Goal: Book appointment/travel/reservation

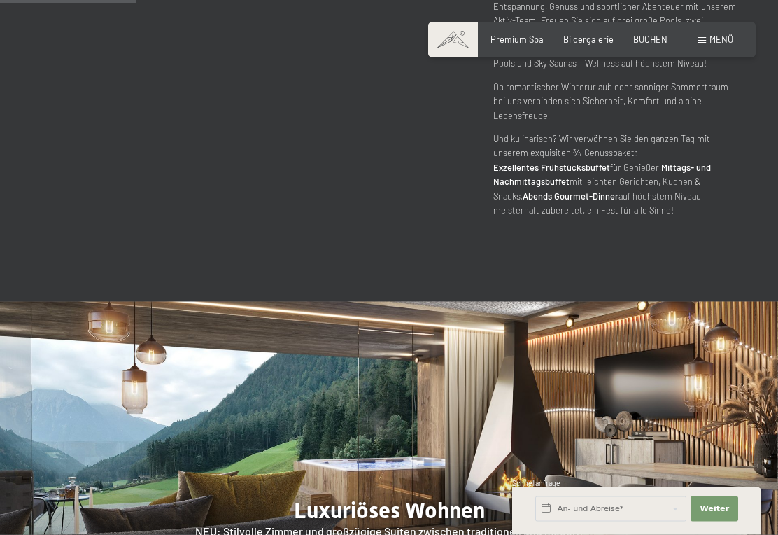
scroll to position [930, 0]
click at [561, 521] on input "text" at bounding box center [610, 508] width 151 height 25
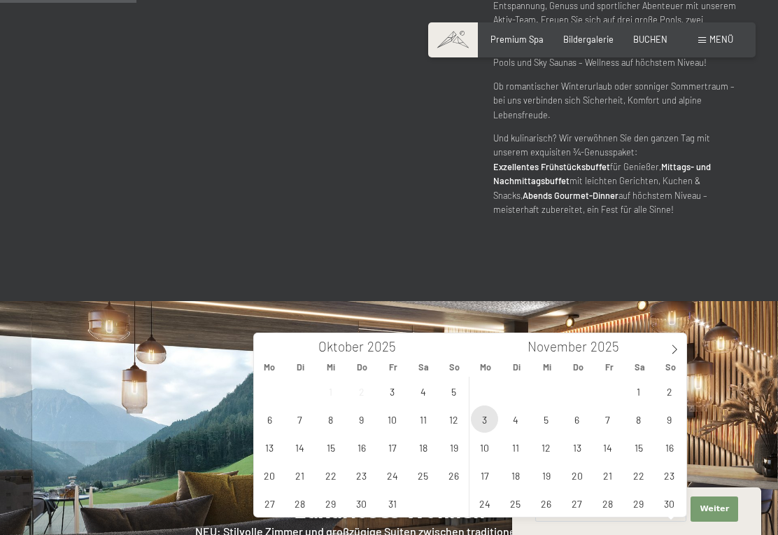
click at [482, 424] on span "3" at bounding box center [484, 418] width 27 height 27
click at [582, 426] on span "6" at bounding box center [576, 418] width 27 height 27
type input "Mo. 03.11.2025 - Do. 06.11.2025"
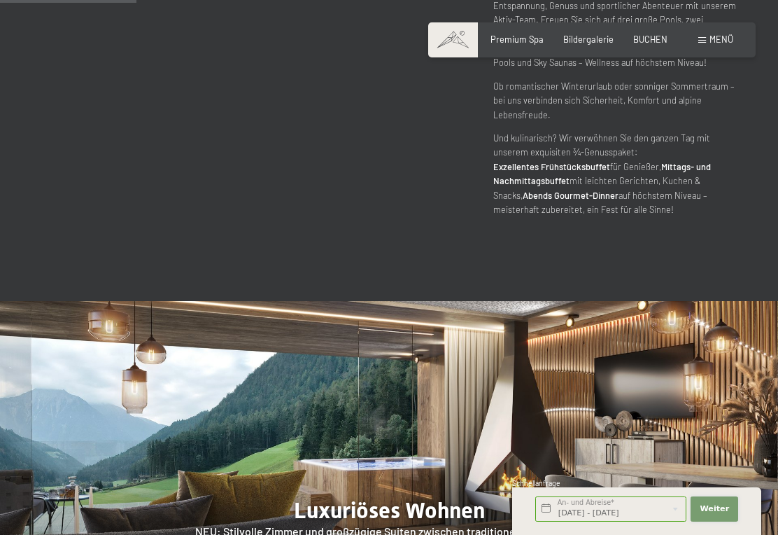
click at [717, 514] on span "Weiter" at bounding box center [714, 508] width 29 height 11
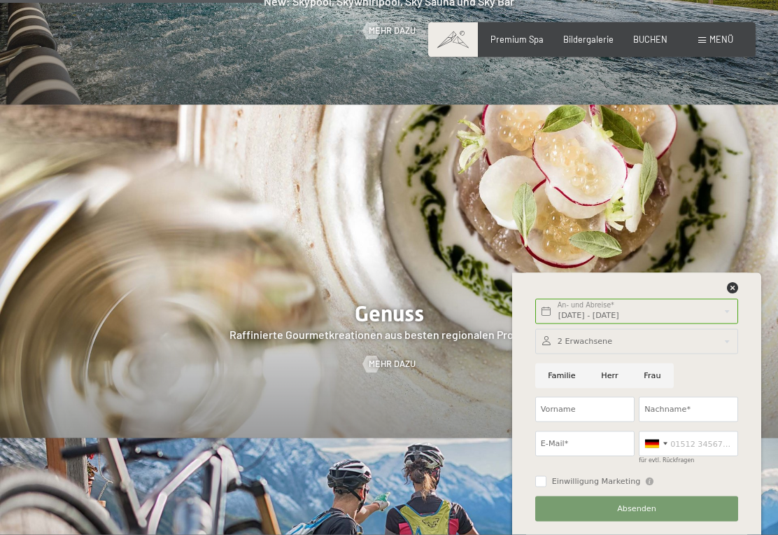
scroll to position [1801, 0]
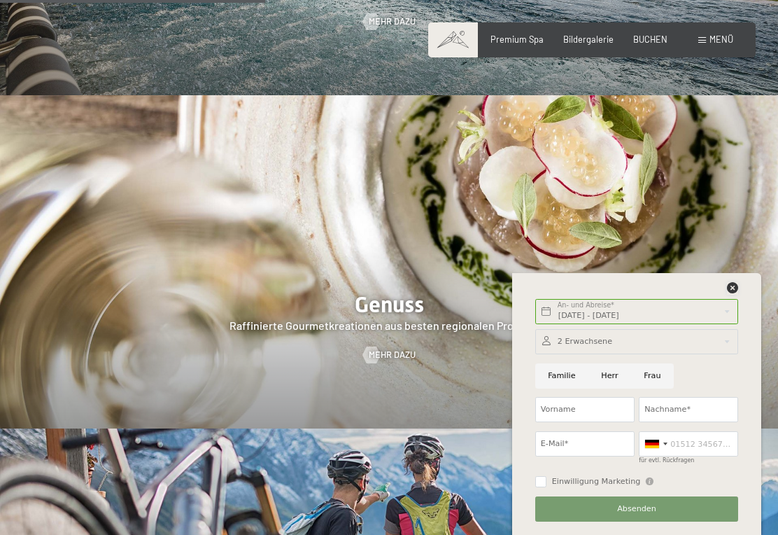
click at [737, 293] on icon at bounding box center [732, 287] width 11 height 11
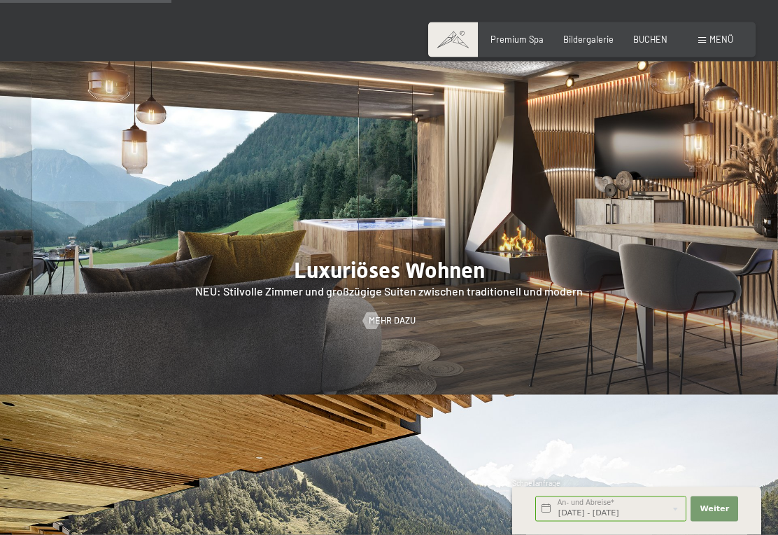
click at [712, 34] on span "Menü" at bounding box center [722, 39] width 24 height 11
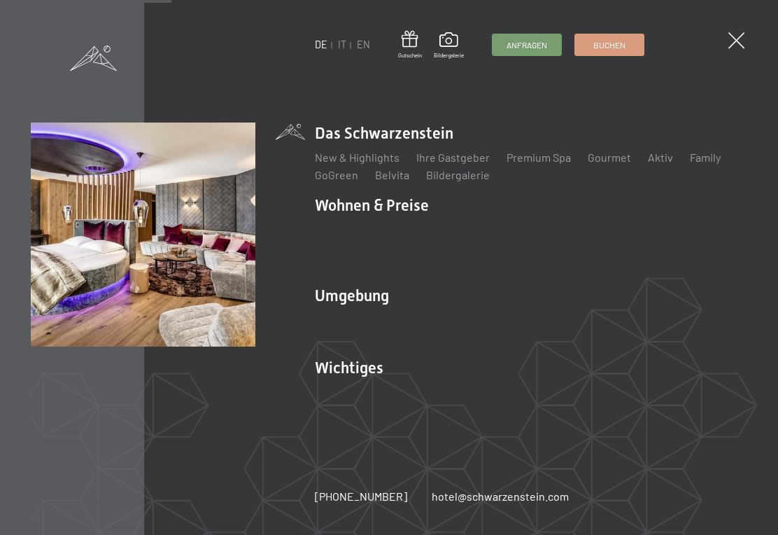
click at [477, 230] on link "Zimmer & Preise" at bounding box center [463, 229] width 81 height 13
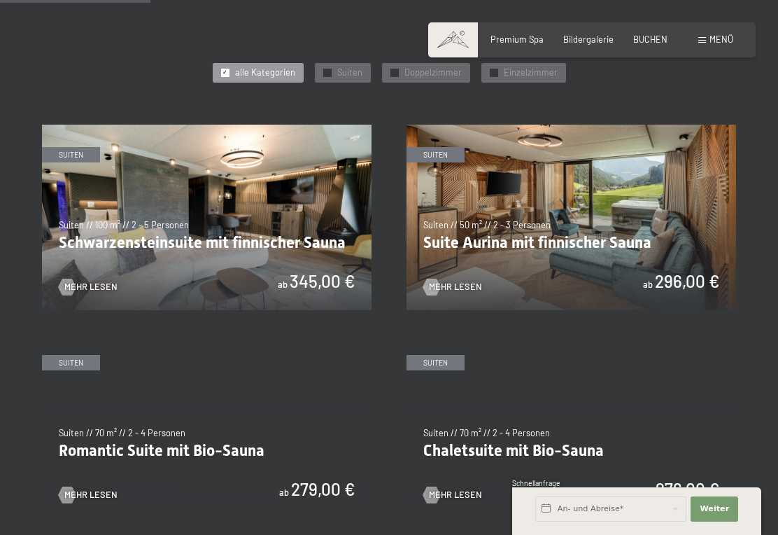
scroll to position [622, 0]
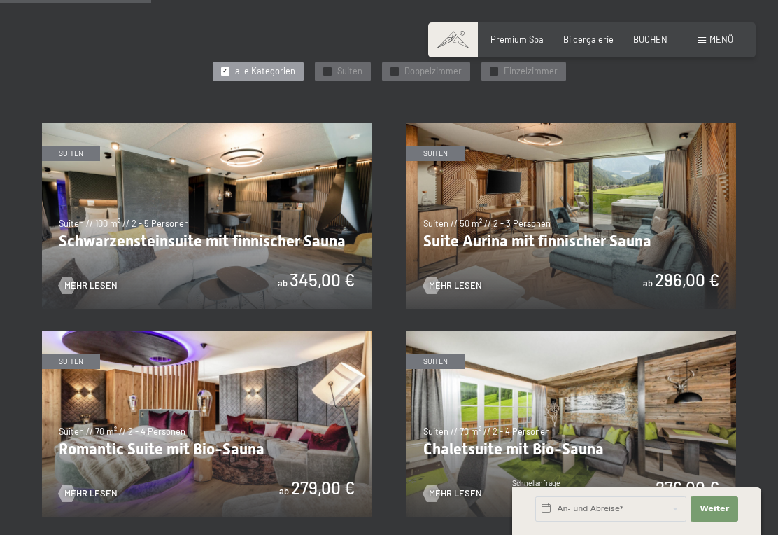
click at [548, 259] on img at bounding box center [572, 215] width 330 height 185
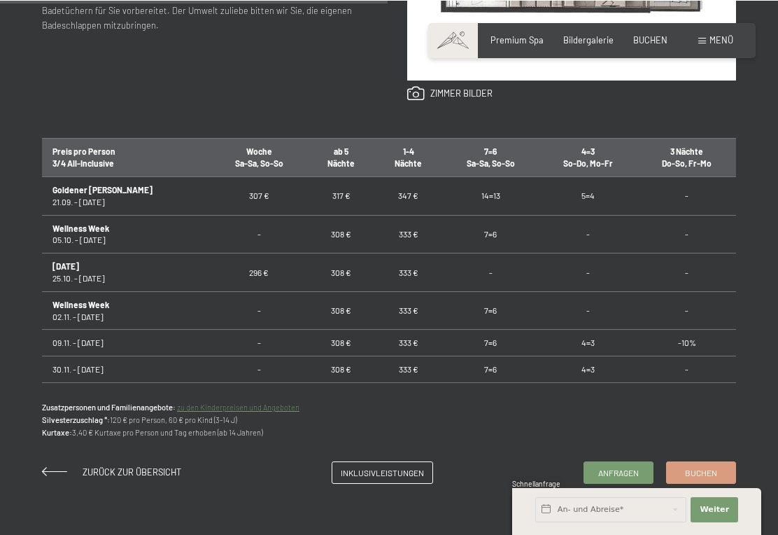
scroll to position [766, 0]
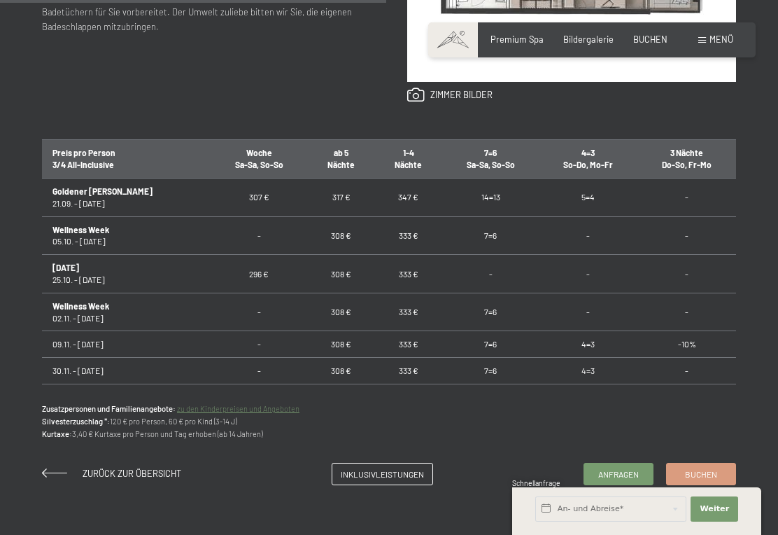
click at [395, 162] on span "Nächte" at bounding box center [408, 165] width 27 height 10
click at [397, 473] on span "Inklusivleistungen" at bounding box center [382, 474] width 83 height 12
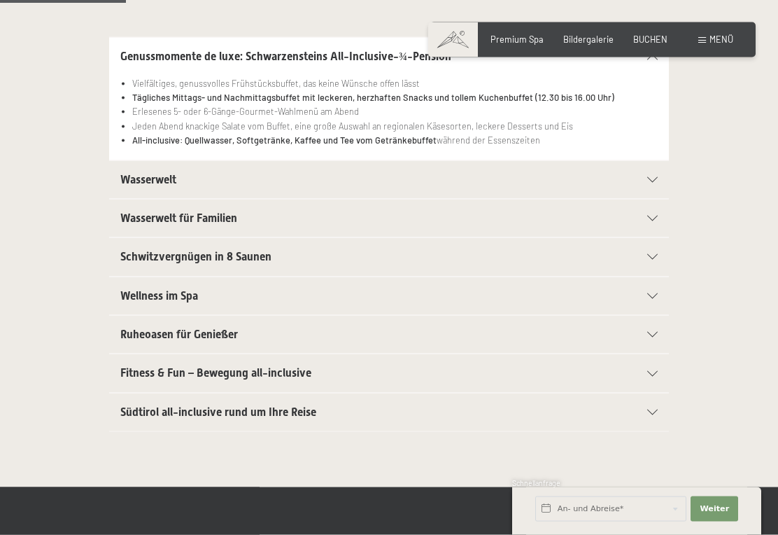
scroll to position [314, 0]
click at [657, 176] on icon at bounding box center [652, 179] width 10 height 6
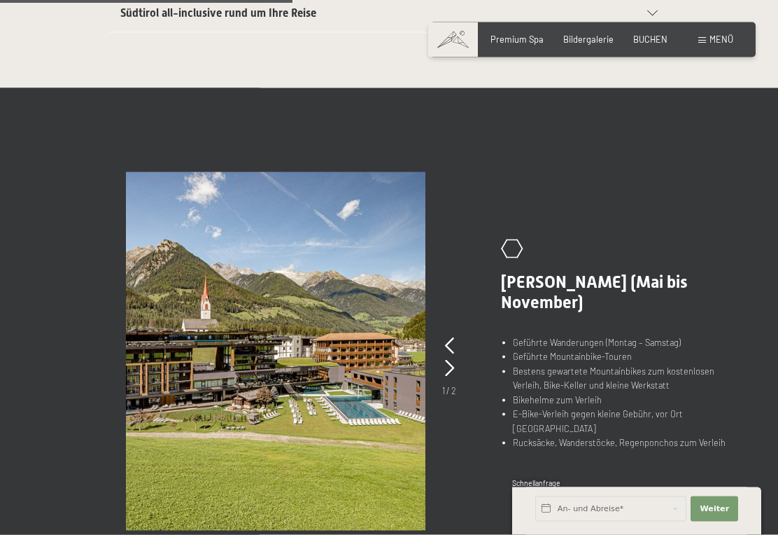
scroll to position [745, 0]
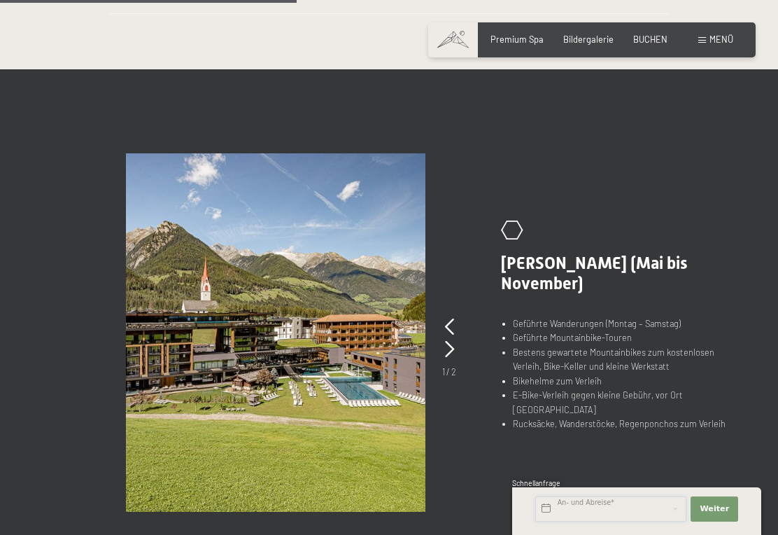
click at [559, 521] on input "text" at bounding box center [610, 508] width 151 height 25
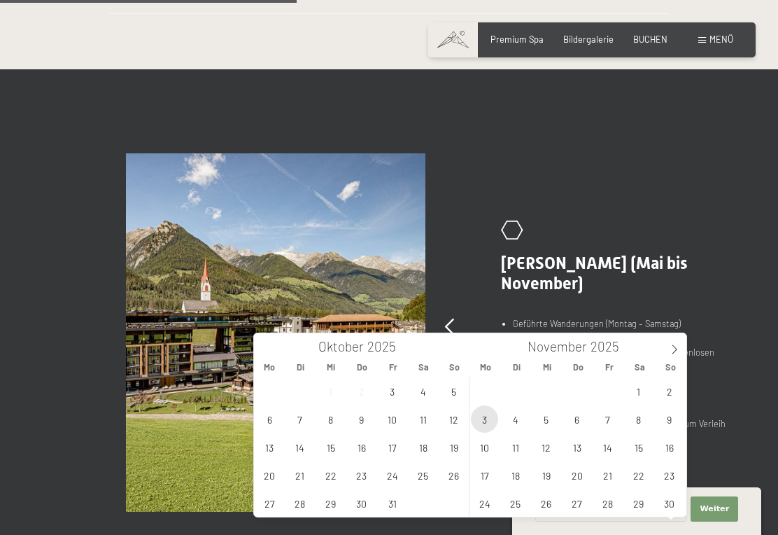
click at [484, 428] on span "3" at bounding box center [484, 418] width 27 height 27
click at [579, 423] on span "6" at bounding box center [576, 418] width 27 height 27
type input "Mo. 03.11.2025 - Do. 06.11.2025"
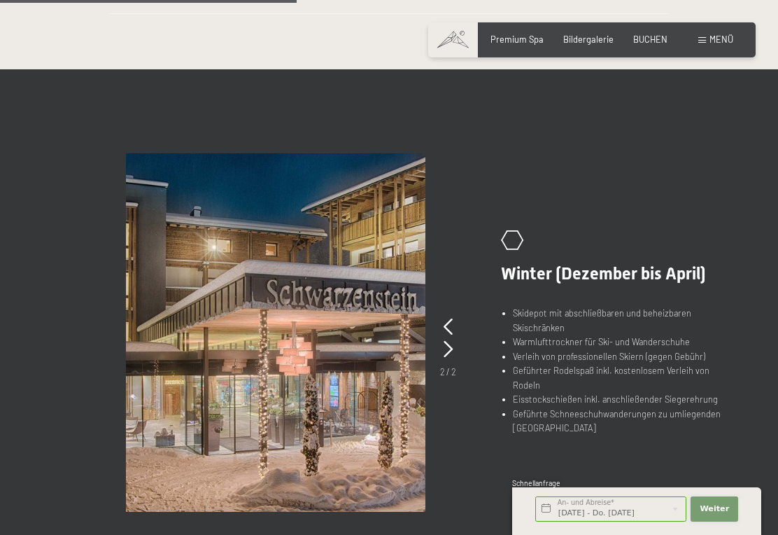
click at [724, 521] on button "Weiter Adressfelder ausblenden" at bounding box center [715, 508] width 48 height 25
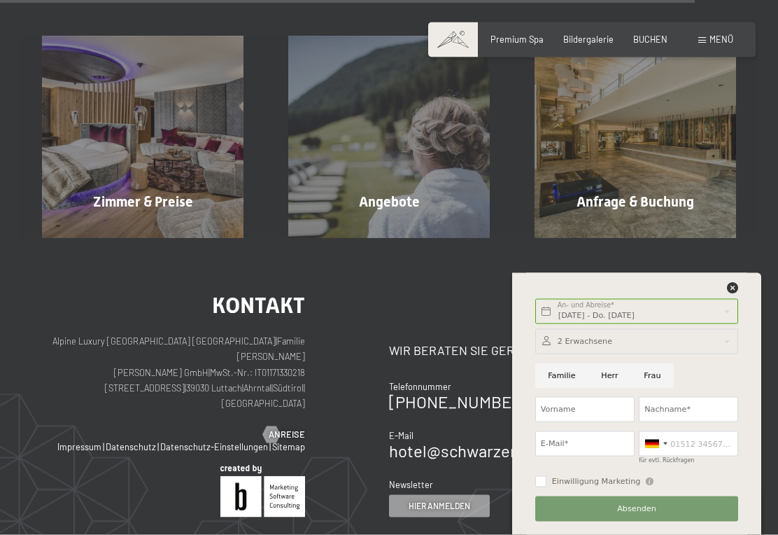
scroll to position [1799, 0]
click at [402, 225] on span "Mehr erfahren" at bounding box center [392, 231] width 69 height 13
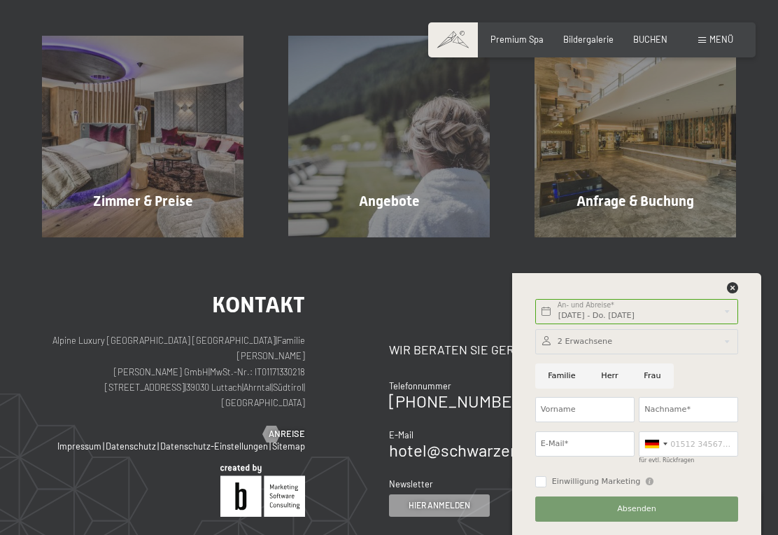
scroll to position [0, 0]
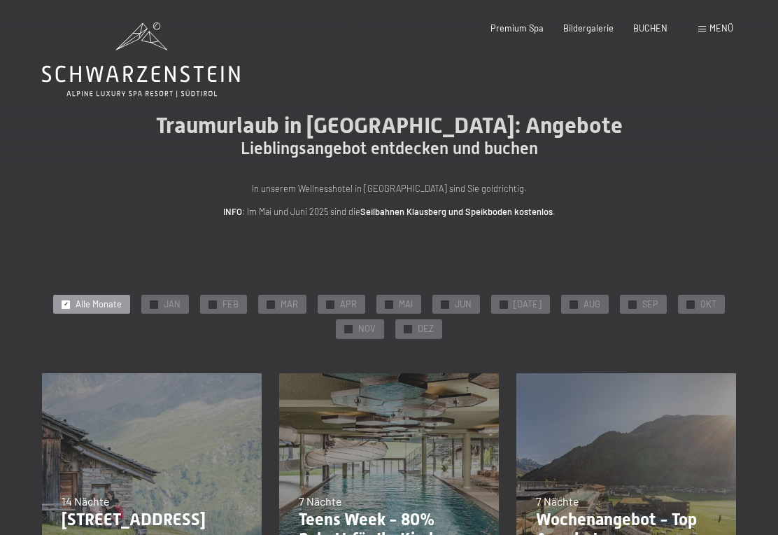
click at [361, 332] on span "NOV" at bounding box center [366, 329] width 17 height 13
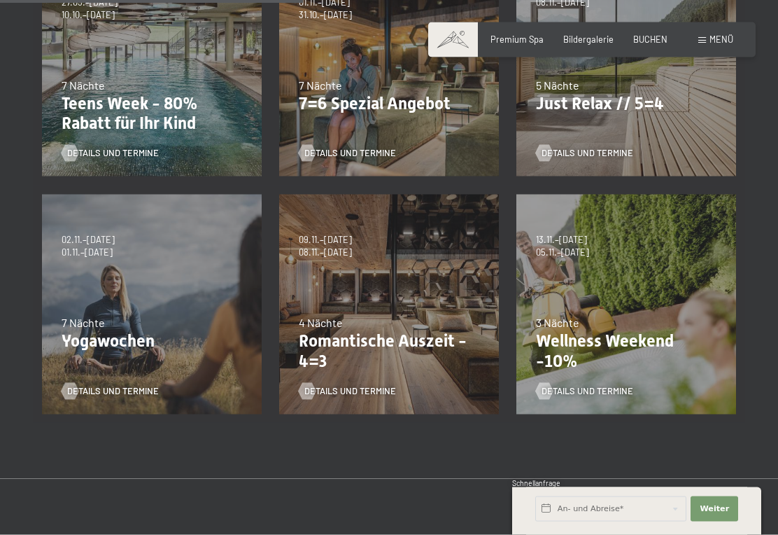
scroll to position [416, 0]
click at [406, 324] on div "4 Nächte" at bounding box center [389, 321] width 181 height 15
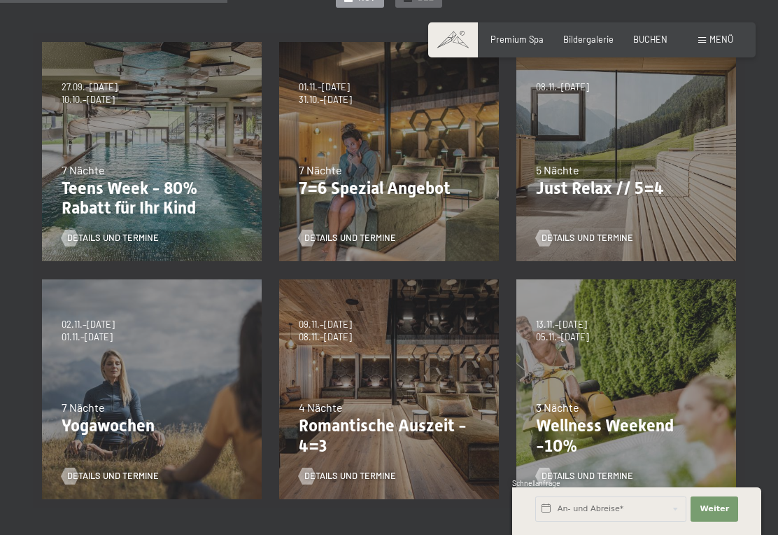
scroll to position [330, 0]
click at [148, 408] on div "7 Nächte" at bounding box center [152, 407] width 181 height 15
click at [132, 475] on span "Details und Termine" at bounding box center [113, 476] width 92 height 13
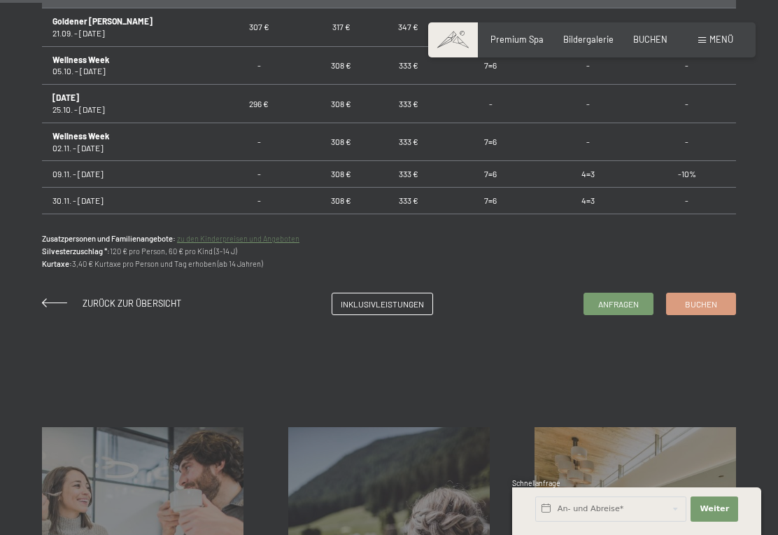
scroll to position [934, 0]
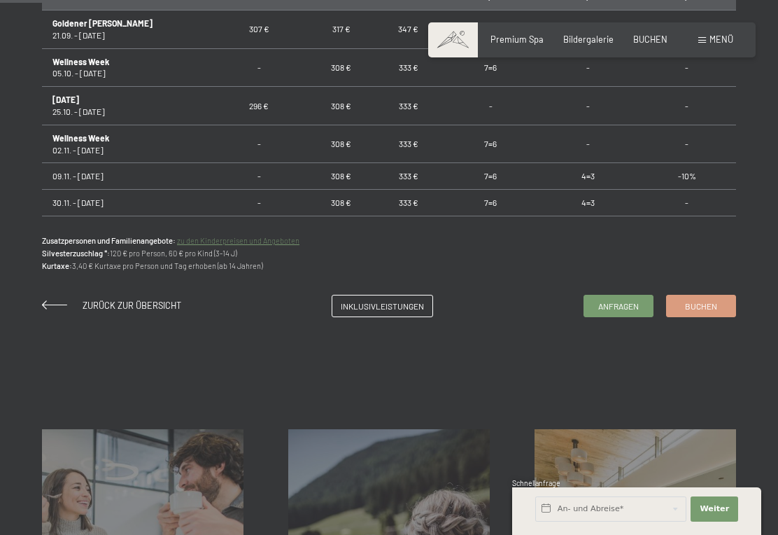
click at [614, 307] on link "Anfragen" at bounding box center [618, 305] width 69 height 21
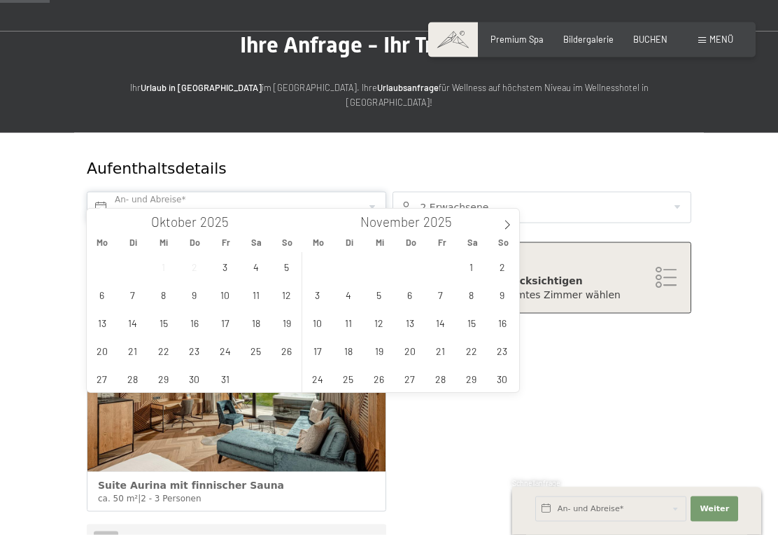
scroll to position [81, 0]
click at [319, 298] on span "3" at bounding box center [317, 294] width 27 height 27
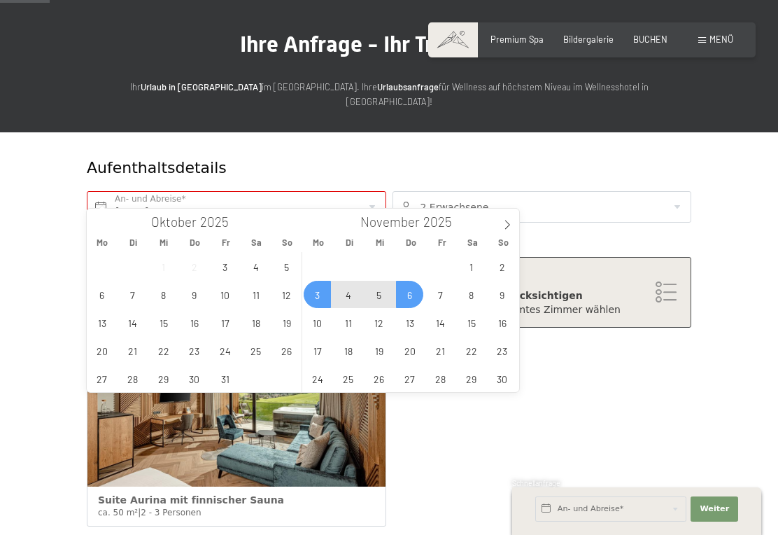
click at [414, 301] on span "6" at bounding box center [409, 294] width 27 height 27
type input "Mo. 03.11.2025 - Do. 06.11.2025"
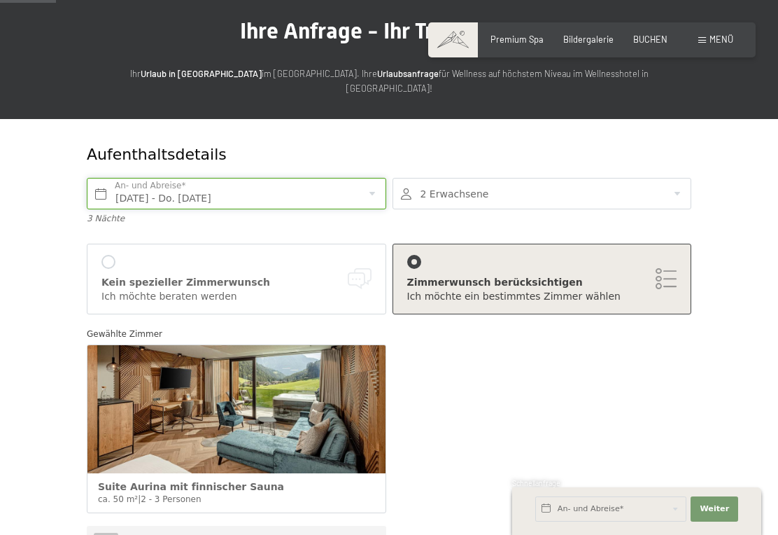
scroll to position [94, 0]
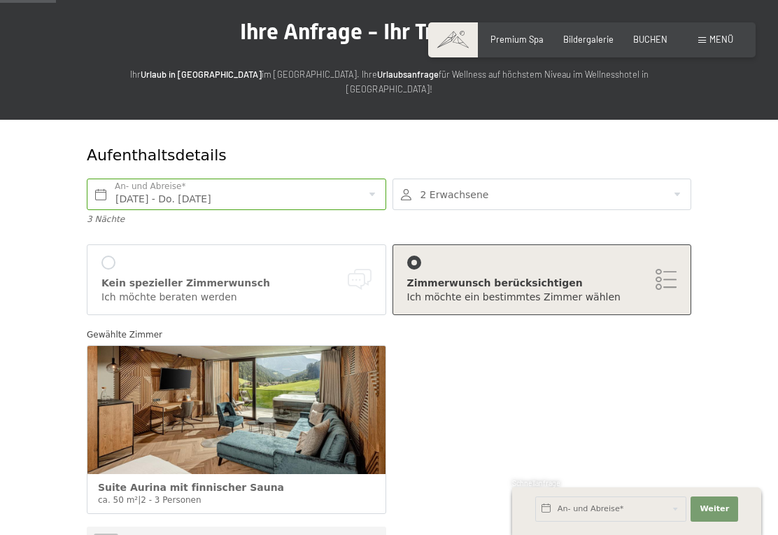
click at [607, 178] on div at bounding box center [543, 193] width 300 height 31
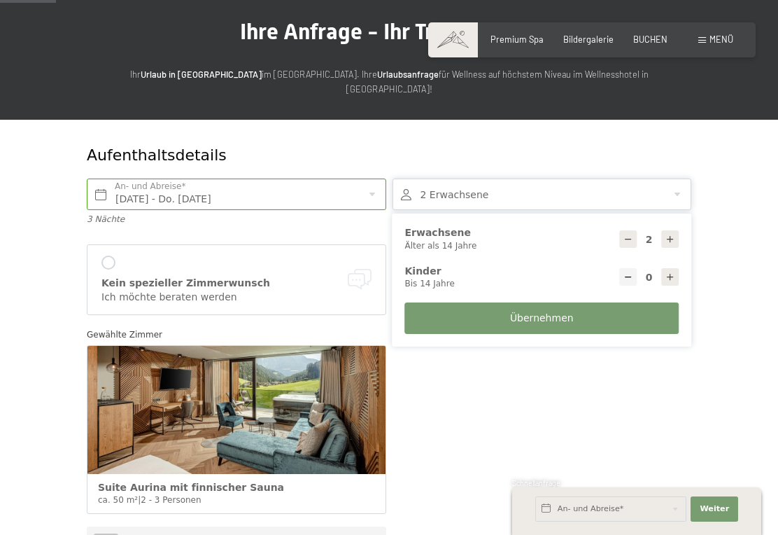
click at [676, 268] on div at bounding box center [669, 276] width 17 height 17
type input "1"
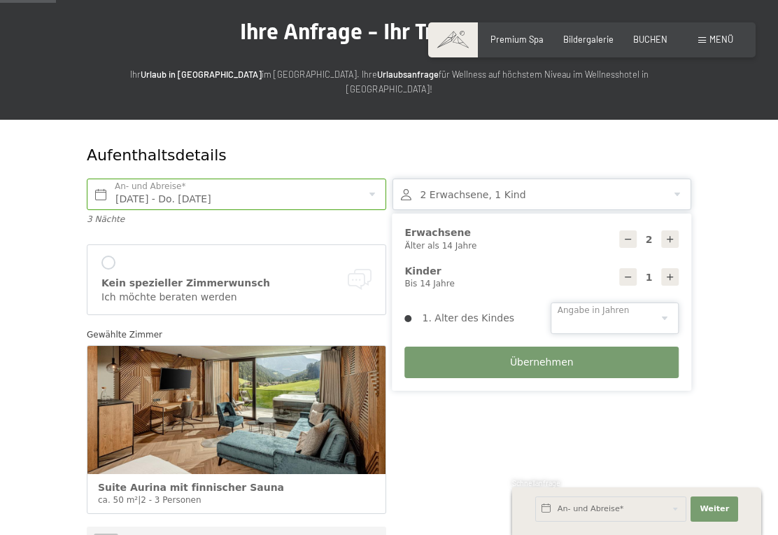
click at [666, 302] on select "0 1 2 3 4 5 6 7 8 9 10 11 12 13 14" at bounding box center [615, 317] width 128 height 31
select select "12"
click at [576, 357] on button "Übernehmen" at bounding box center [542, 361] width 274 height 31
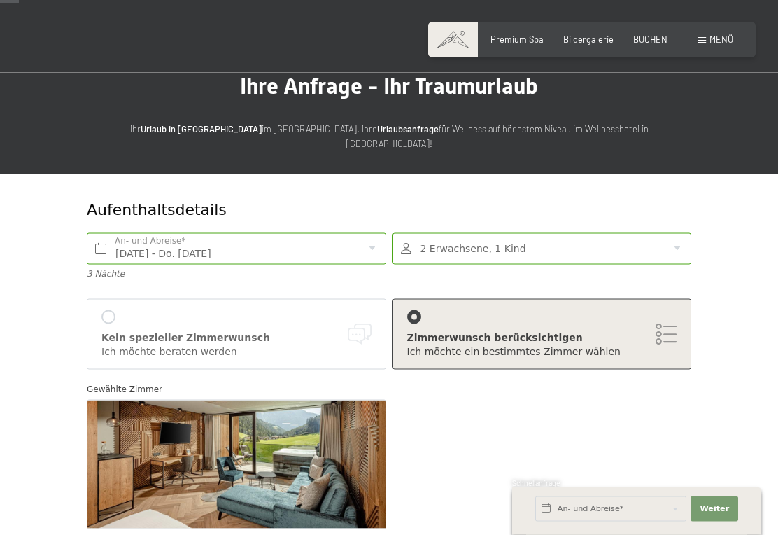
scroll to position [0, 0]
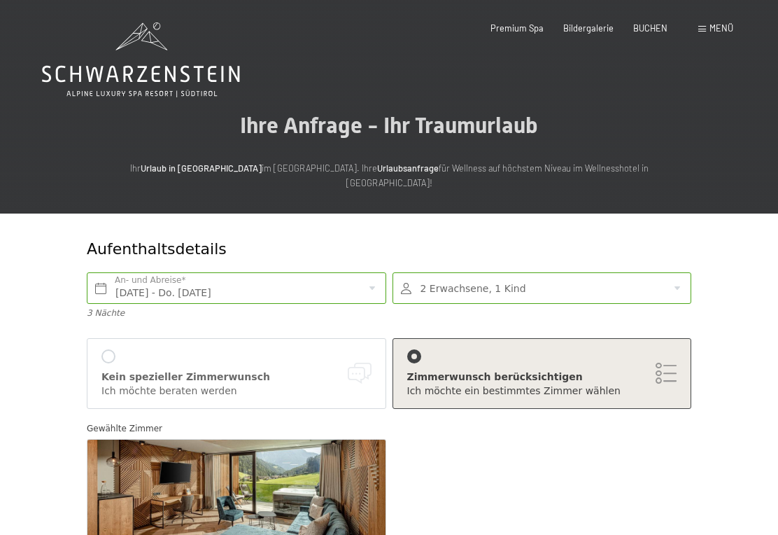
click at [710, 33] on span "Menü" at bounding box center [722, 27] width 24 height 11
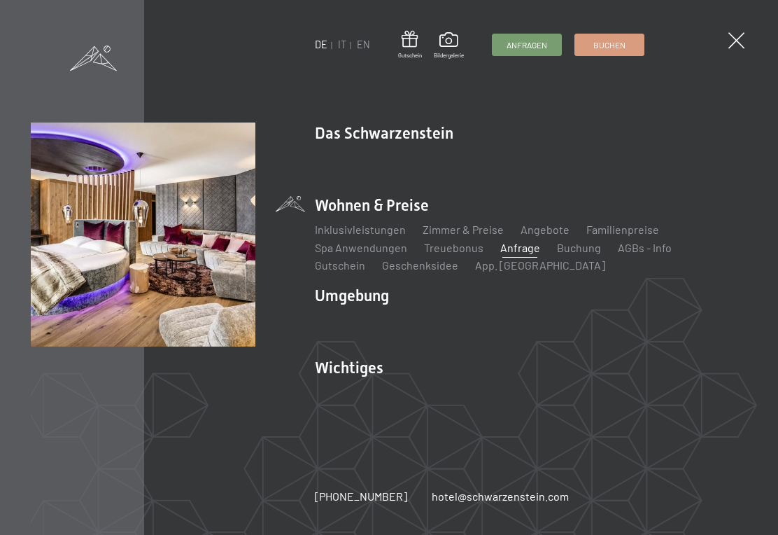
click at [345, 30] on img at bounding box center [172, 172] width 345 height 345
click at [631, 232] on link "Familienpreise" at bounding box center [622, 229] width 73 height 13
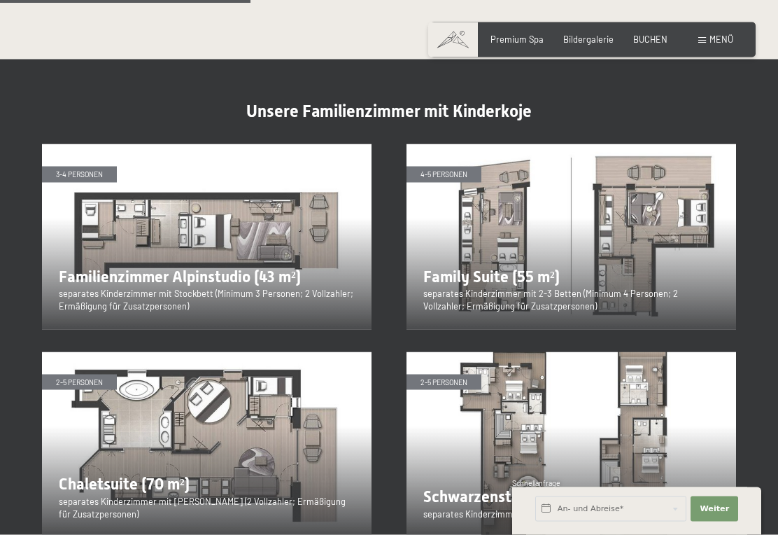
scroll to position [1415, 0]
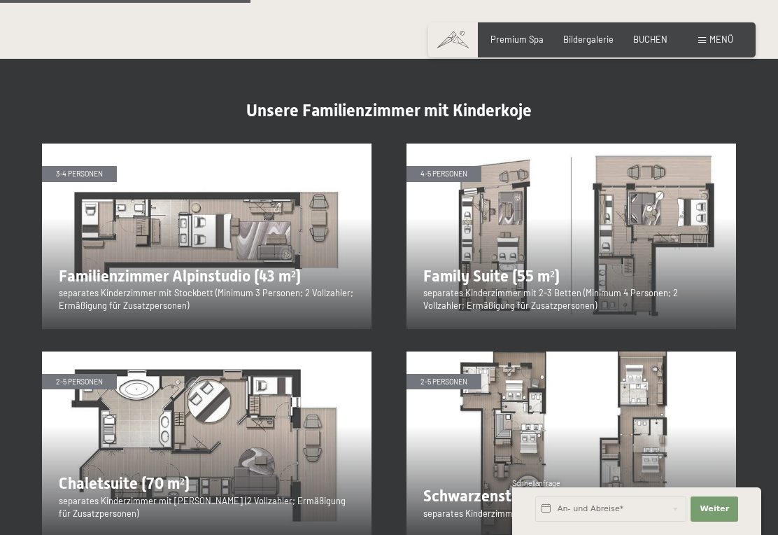
click at [271, 236] on img at bounding box center [207, 235] width 330 height 185
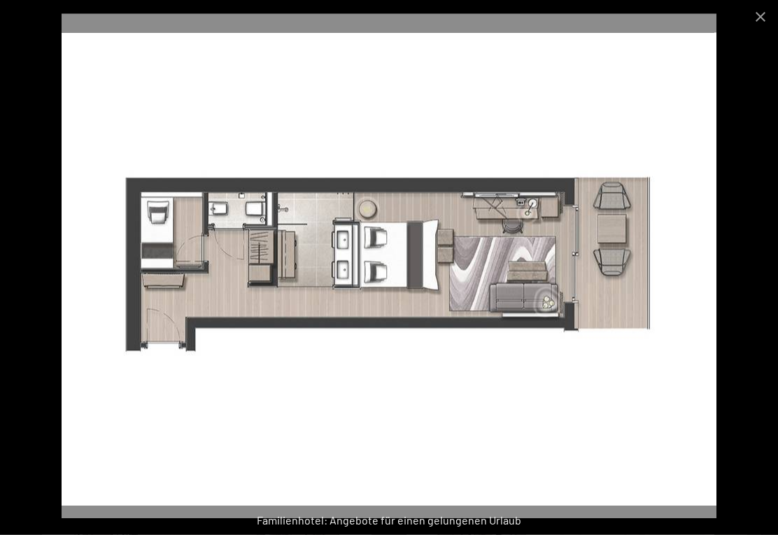
scroll to position [1850, 0]
click at [754, 14] on button "Close gallery" at bounding box center [760, 16] width 35 height 33
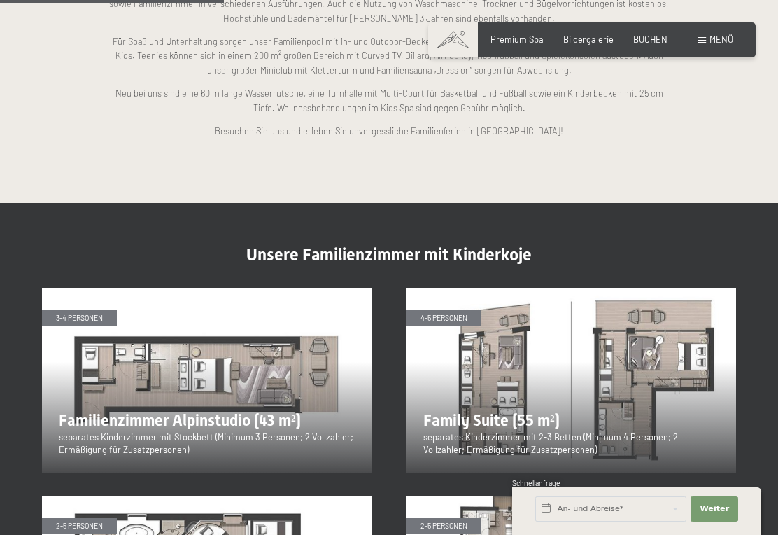
scroll to position [1270, 0]
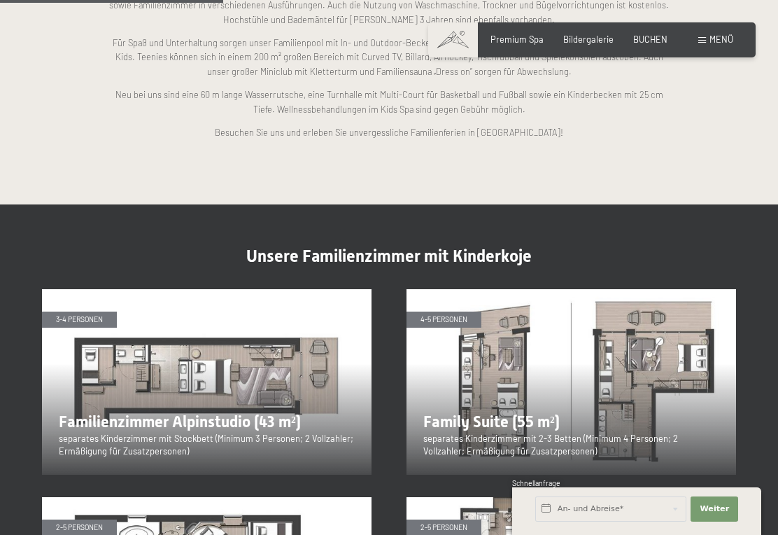
click at [227, 348] on img at bounding box center [207, 381] width 330 height 185
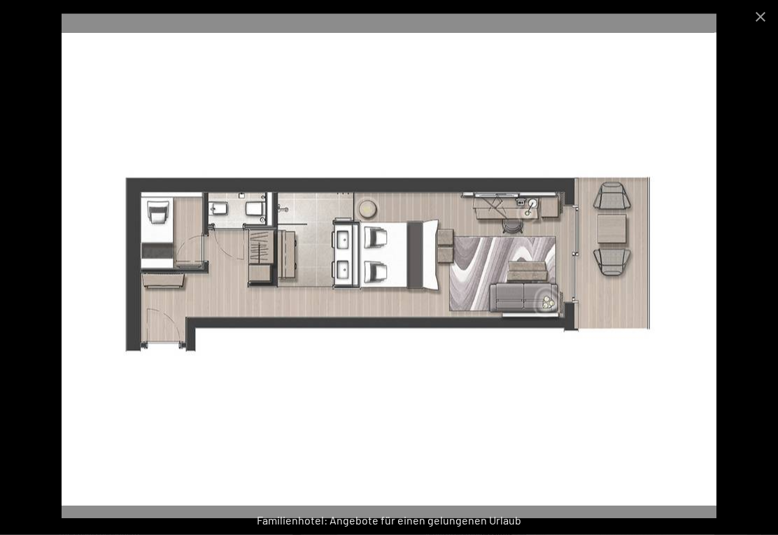
scroll to position [1383, 0]
click at [760, 15] on button "Close gallery" at bounding box center [760, 16] width 35 height 33
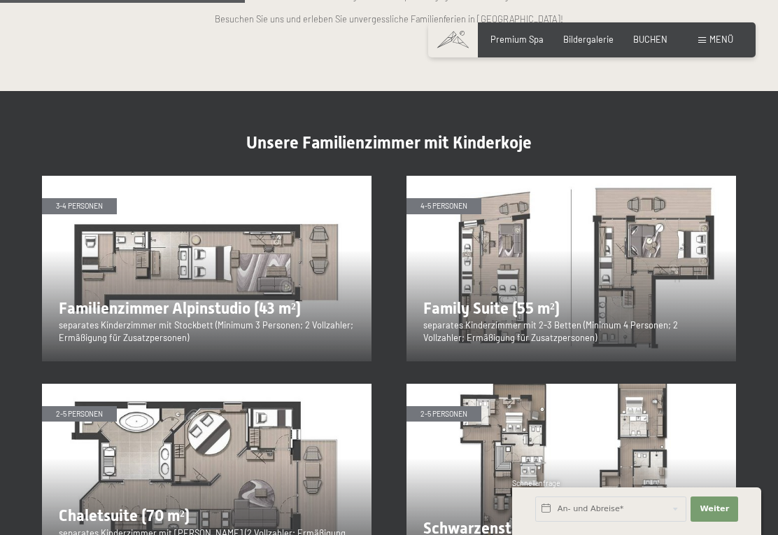
scroll to position [1270, 0]
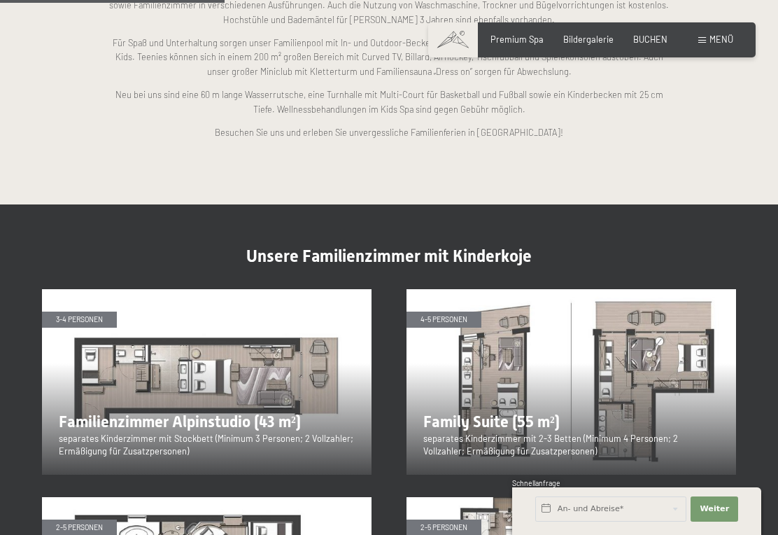
click at [274, 373] on img at bounding box center [207, 381] width 330 height 185
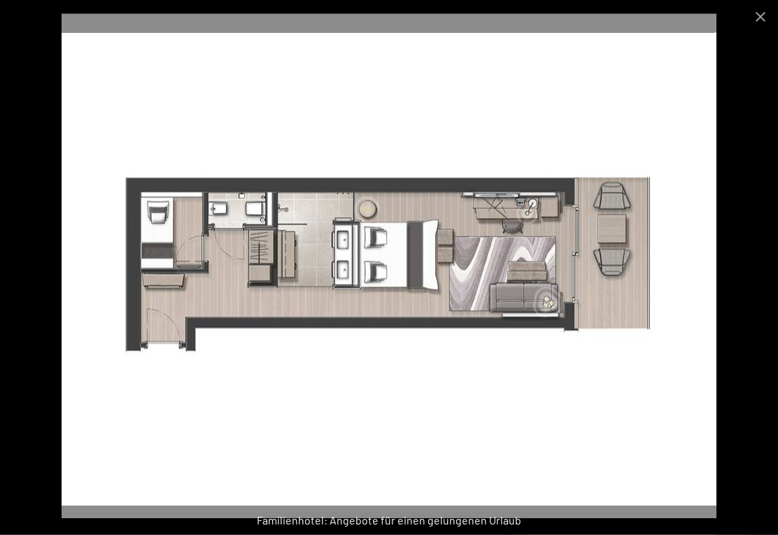
scroll to position [1477, 0]
click at [768, 17] on button "Close gallery" at bounding box center [760, 16] width 35 height 33
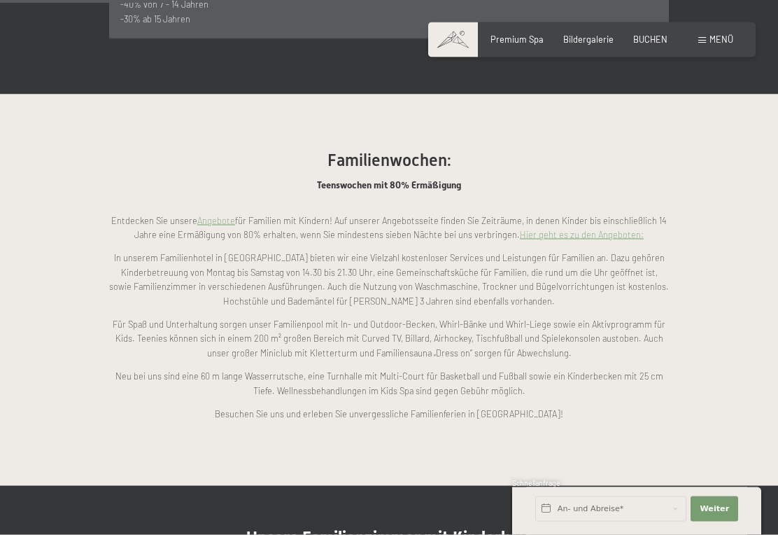
scroll to position [994, 0]
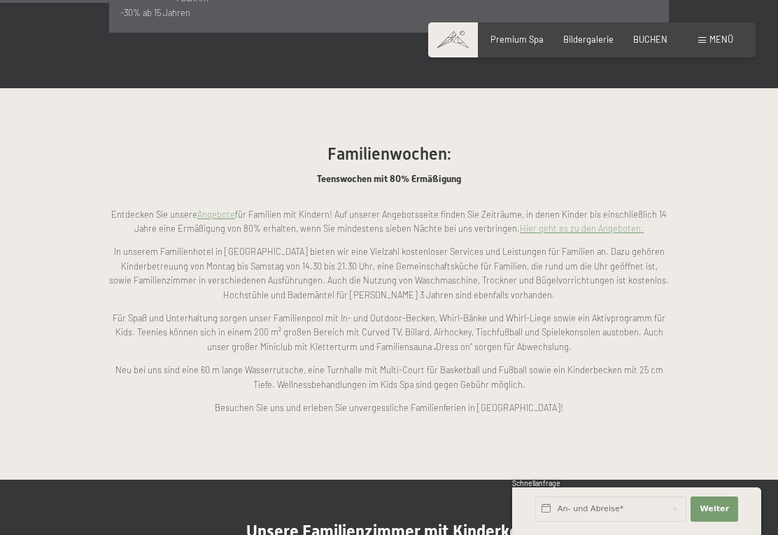
click at [610, 223] on link "Hier geht es zu den Angeboten:" at bounding box center [582, 228] width 124 height 11
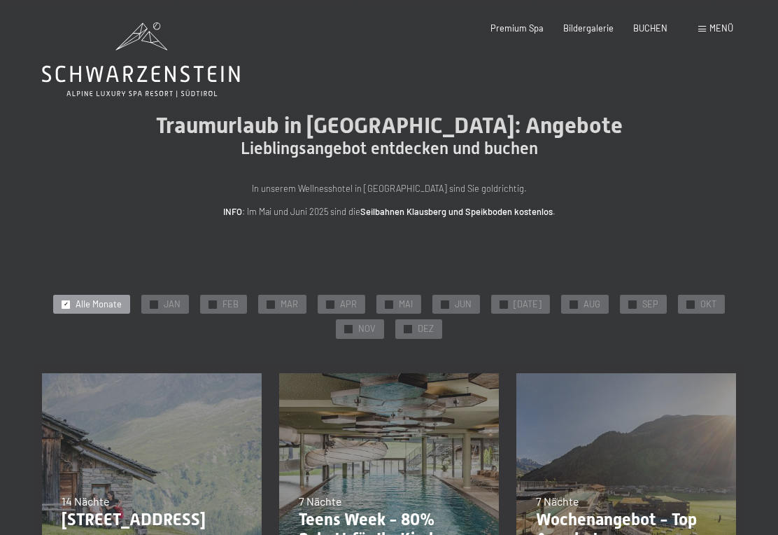
click at [366, 319] on div "✓ NOV" at bounding box center [360, 329] width 48 height 20
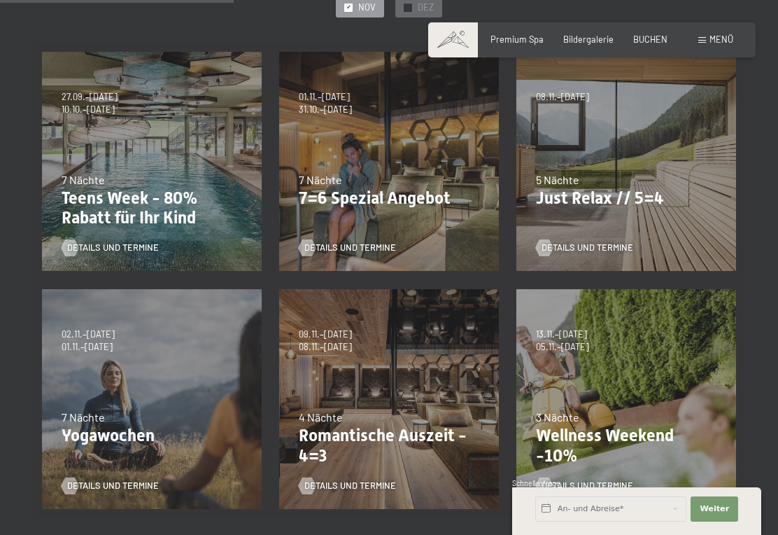
scroll to position [321, 0]
click at [173, 212] on p "Teens Week - 80% Rabatt für Ihr Kind" at bounding box center [152, 209] width 181 height 41
click at [151, 167] on div "27.09.–21.12.2025 10.01.–18.01.2026 31.01.–15.02.2026 07.03.–29.03.2026 23.05.–…" at bounding box center [151, 161] width 237 height 237
click at [139, 227] on div "Details und Termine" at bounding box center [148, 239] width 172 height 29
click at [125, 189] on p "Teens Week - 80% Rabatt für Ihr Kind" at bounding box center [152, 209] width 181 height 41
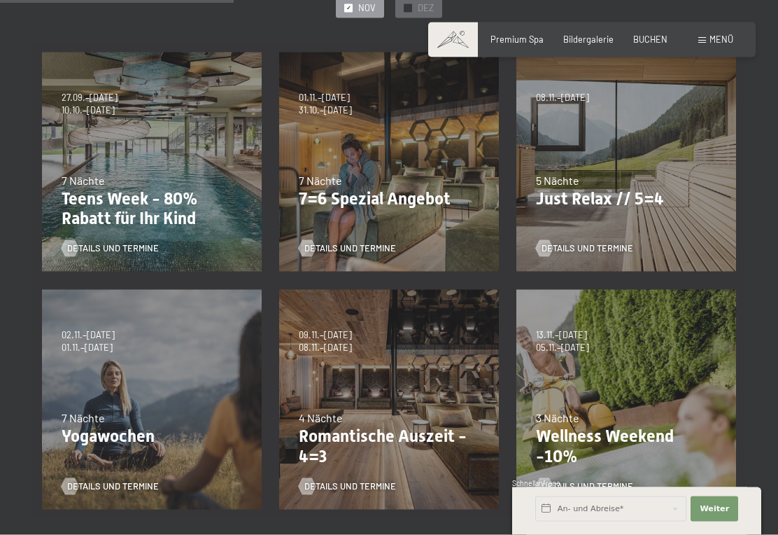
click at [121, 190] on p "Teens Week - 80% Rabatt für Ihr Kind" at bounding box center [152, 209] width 181 height 41
click at [101, 182] on span "7 Nächte" at bounding box center [83, 180] width 43 height 13
click at [118, 246] on span "Details und Termine" at bounding box center [113, 247] width 92 height 13
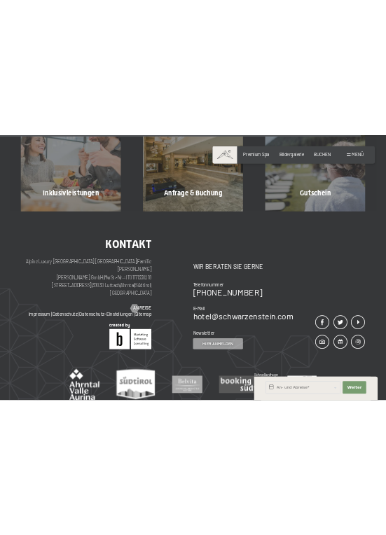
scroll to position [1628, 0]
